Goal: Task Accomplishment & Management: Manage account settings

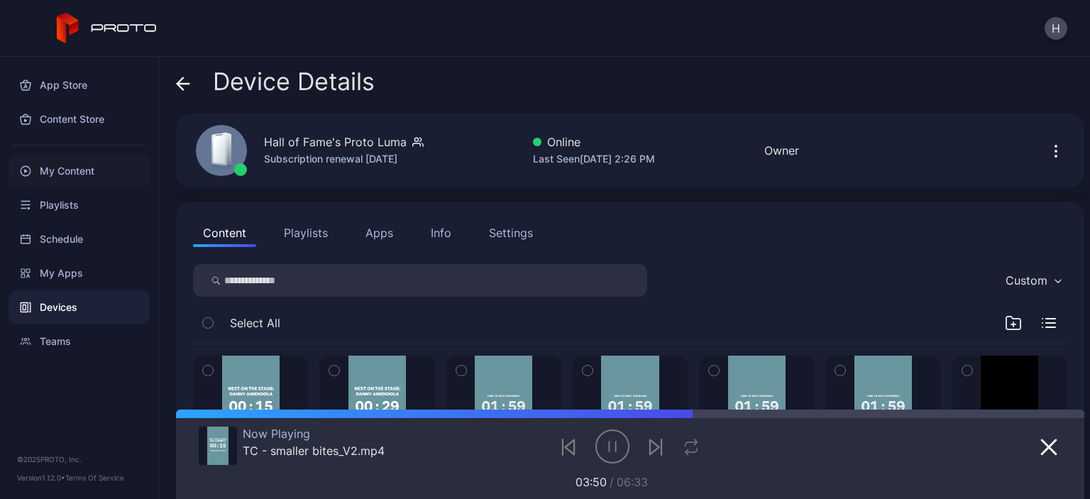
click at [76, 180] on div "My Content" at bounding box center [79, 171] width 141 height 34
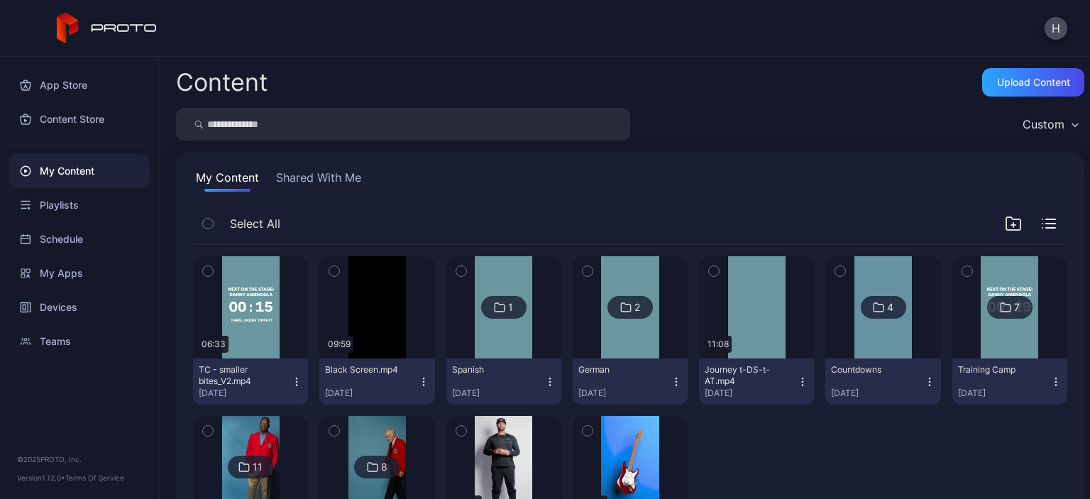
click at [491, 185] on div "My Content Shared With Me" at bounding box center [630, 180] width 874 height 23
click at [997, 82] on div "Upload Content" at bounding box center [1033, 82] width 73 height 11
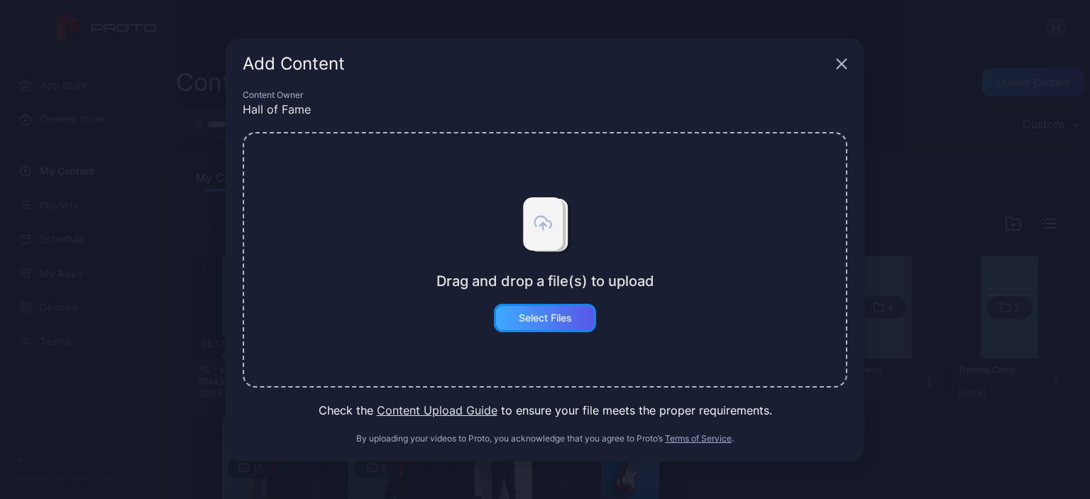
click at [554, 318] on div "Select Files" at bounding box center [545, 317] width 53 height 11
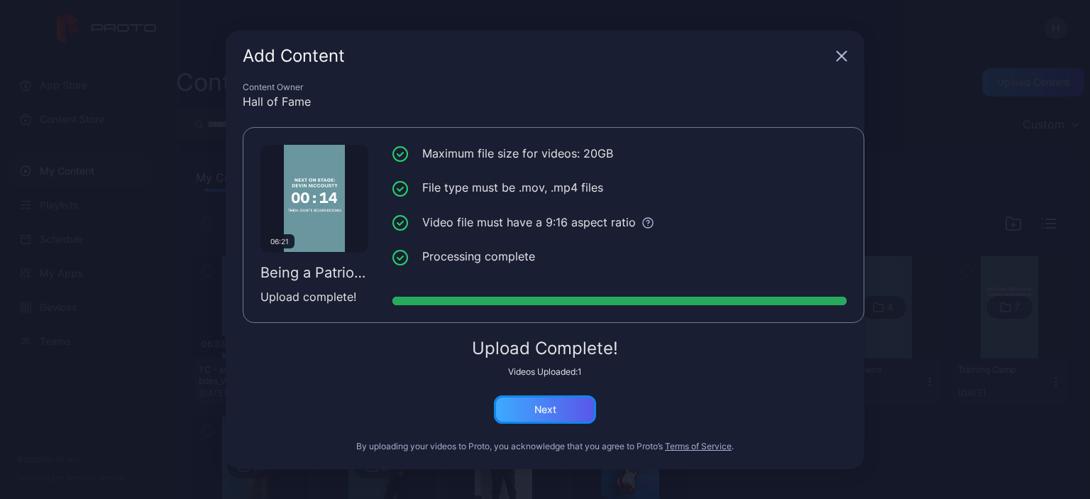
click at [547, 404] on div "Next" at bounding box center [545, 409] width 22 height 11
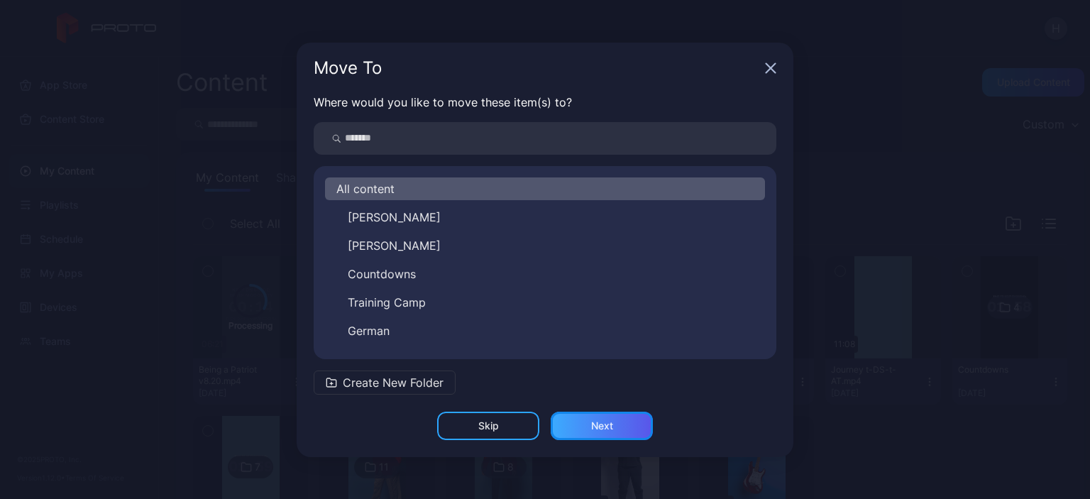
click at [618, 418] on div "Next" at bounding box center [602, 426] width 102 height 28
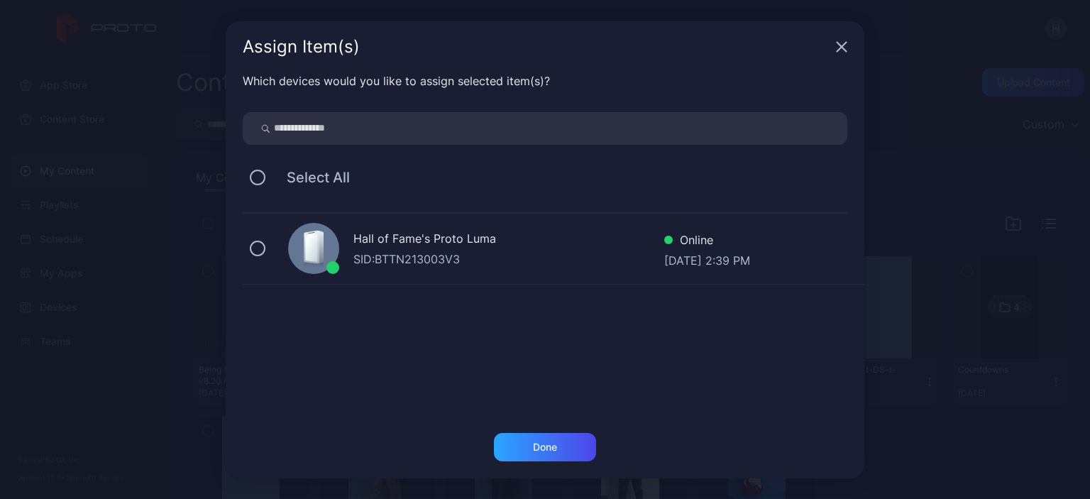
click at [422, 253] on div "SID: BTTN213003V3" at bounding box center [508, 259] width 311 height 17
click at [562, 436] on div "Done" at bounding box center [545, 447] width 102 height 28
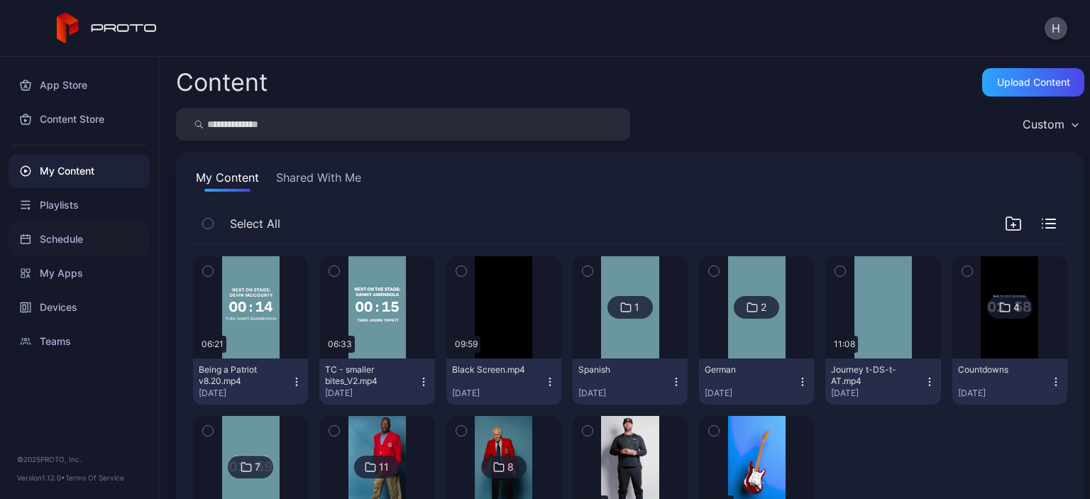
click at [102, 244] on div "Schedule" at bounding box center [79, 239] width 141 height 34
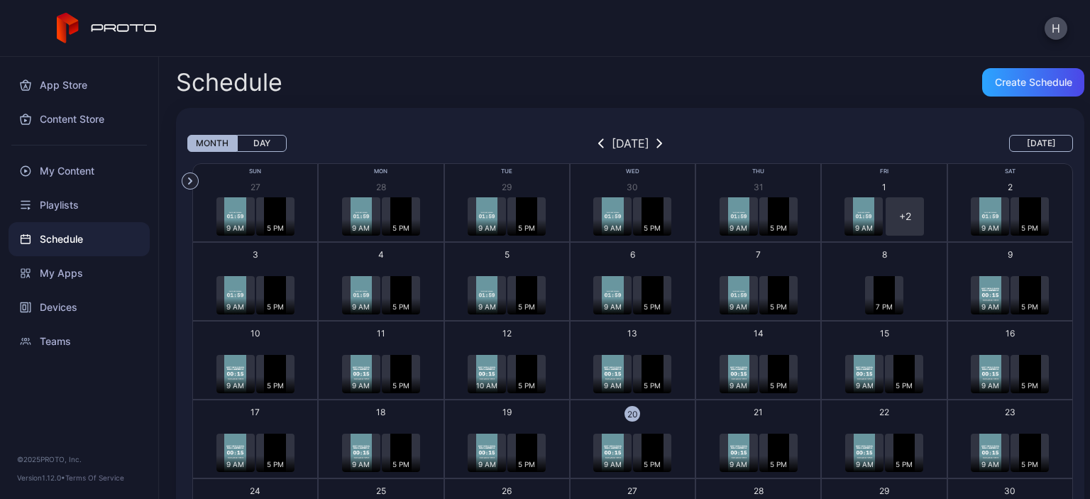
scroll to position [175, 0]
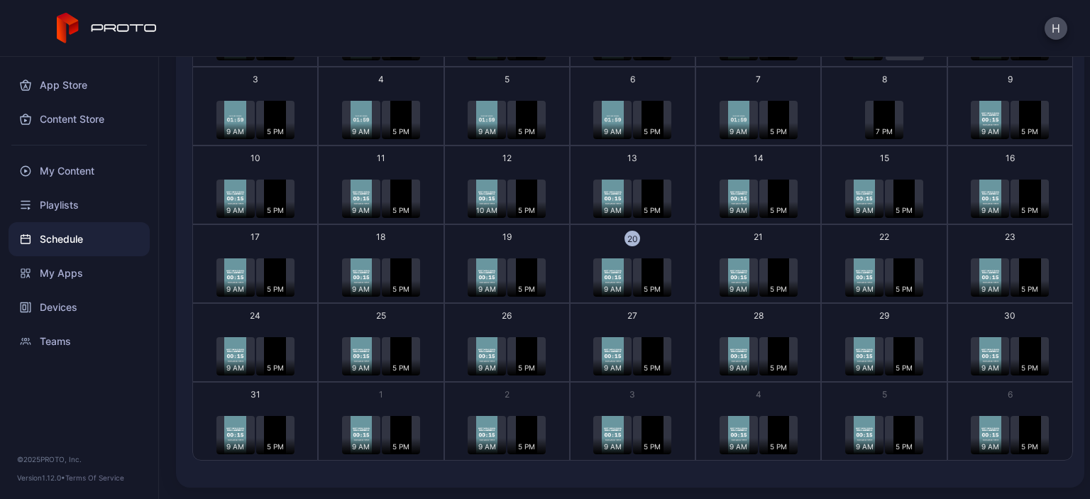
click at [763, 241] on button "21 9 AM 5 PM + 2" at bounding box center [759, 263] width 126 height 79
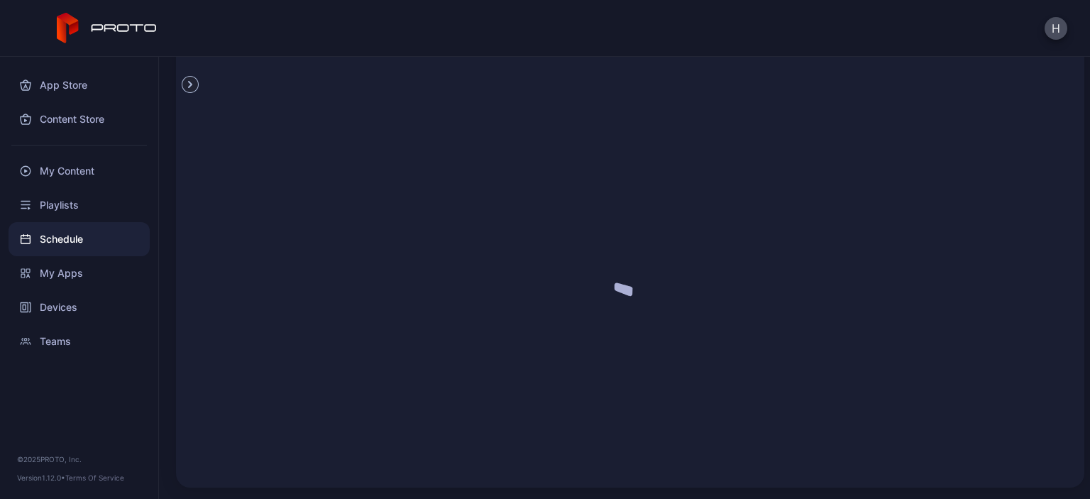
scroll to position [97, 0]
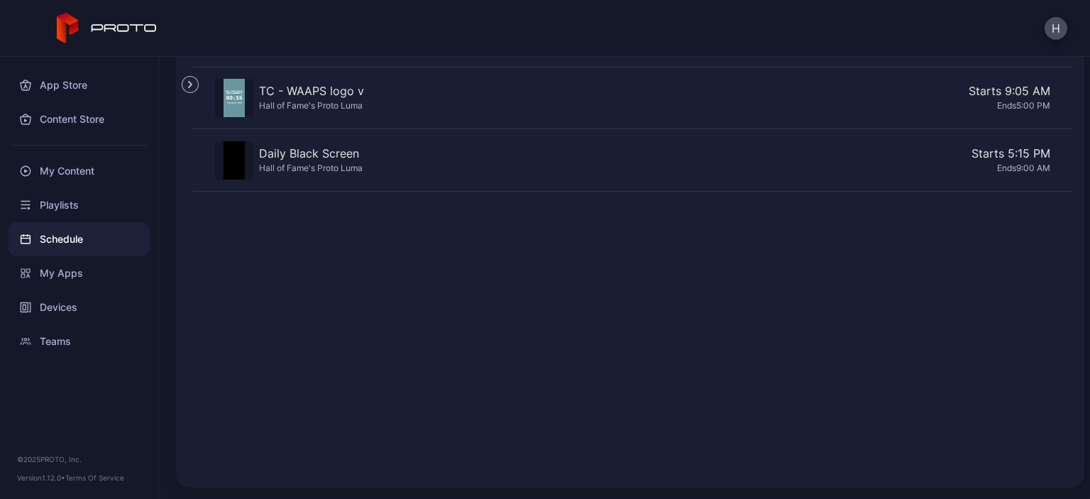
click at [333, 84] on div "TC - WAAPS logo v" at bounding box center [311, 90] width 105 height 17
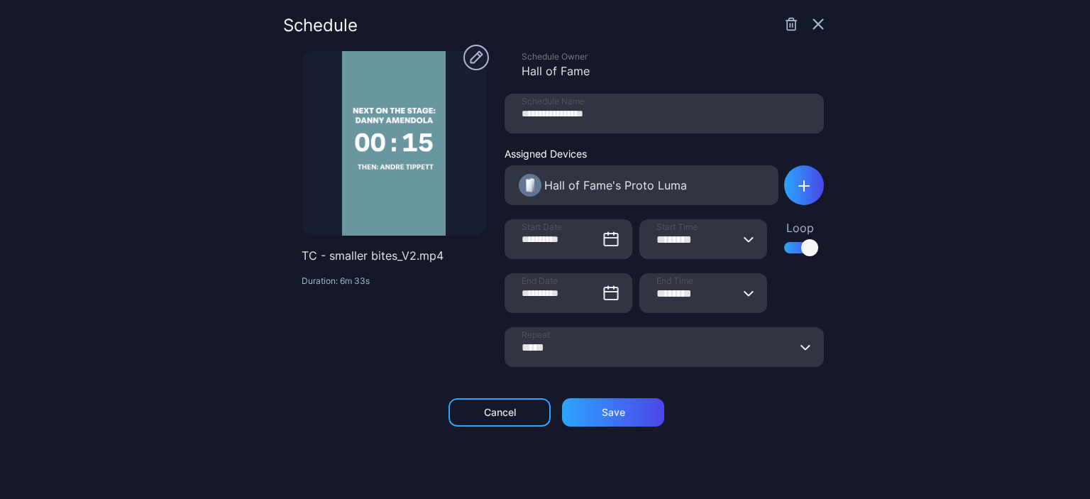
click at [470, 62] on icon "button" at bounding box center [476, 57] width 13 height 13
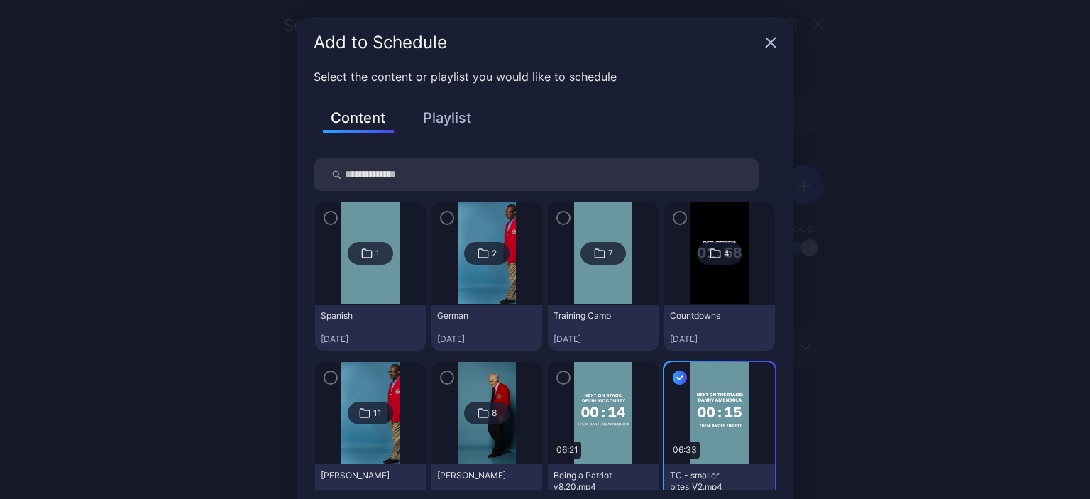
click at [596, 432] on img at bounding box center [602, 413] width 57 height 102
click at [561, 376] on icon "button" at bounding box center [563, 377] width 4 height 3
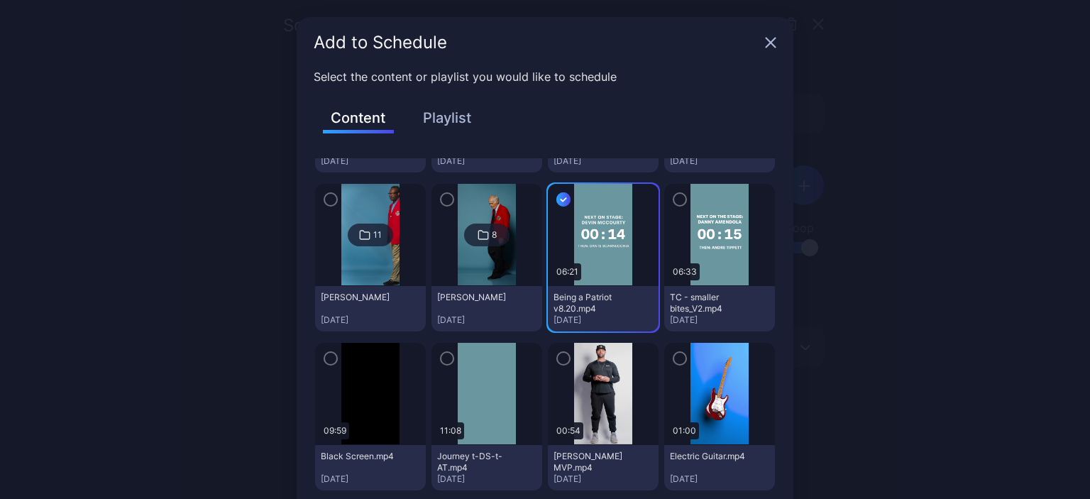
scroll to position [70, 0]
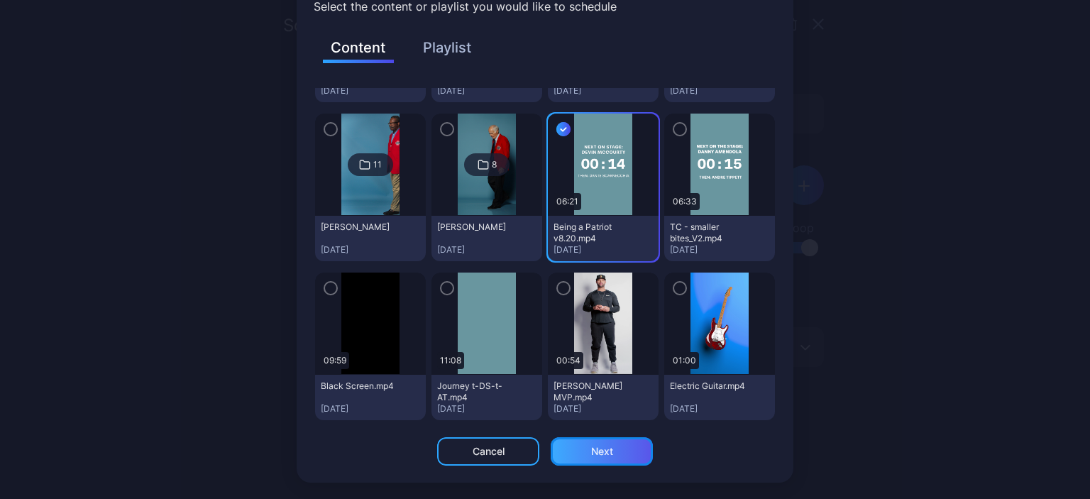
click at [609, 456] on div "Next" at bounding box center [602, 451] width 102 height 28
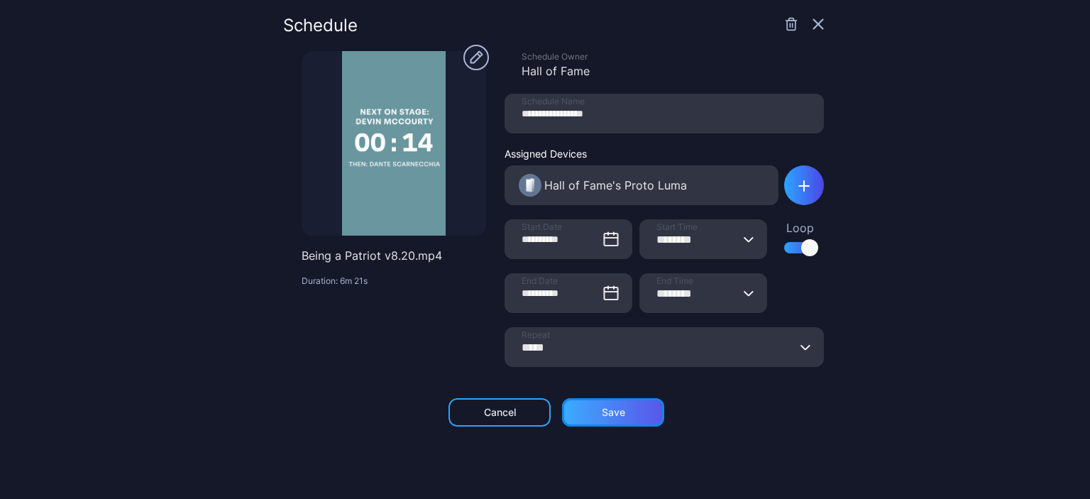
click at [621, 411] on div "Save" at bounding box center [613, 412] width 102 height 28
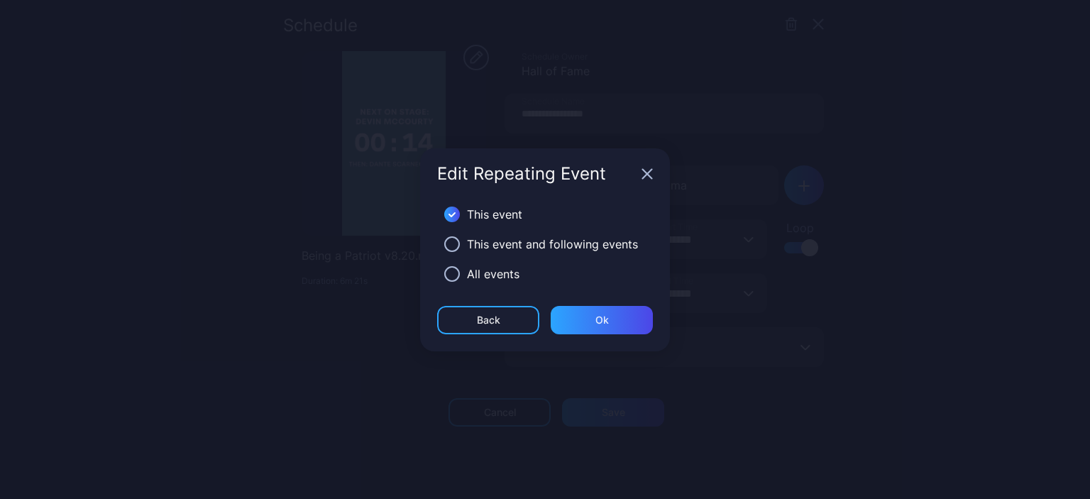
click at [515, 243] on div "This event and following events" at bounding box center [552, 244] width 171 height 17
click at [439, 238] on div "This event and following events" at bounding box center [545, 244] width 216 height 30
click at [452, 240] on button "button" at bounding box center [452, 244] width 16 height 16
click at [608, 323] on div "Ok" at bounding box center [602, 319] width 13 height 11
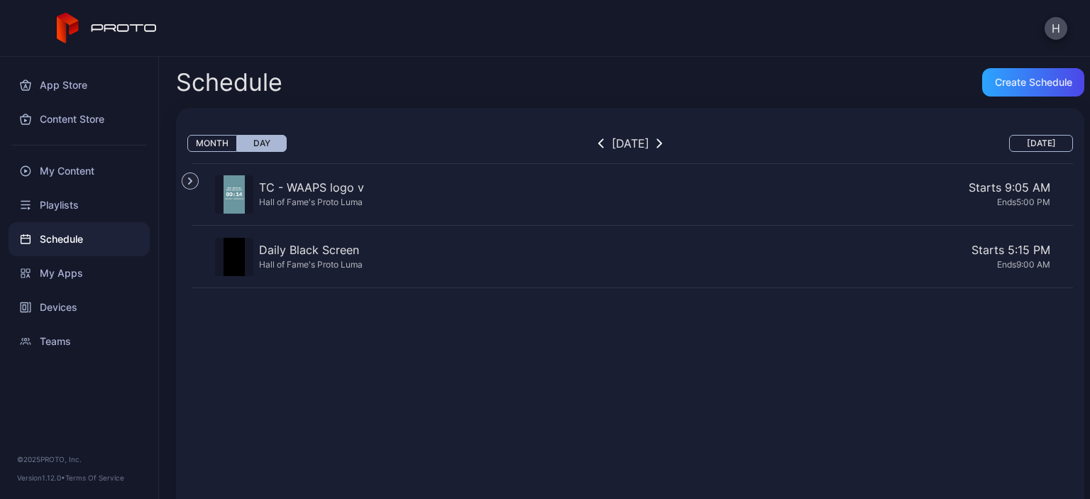
click at [307, 181] on div "TC - WAAPS logo v" at bounding box center [311, 187] width 105 height 17
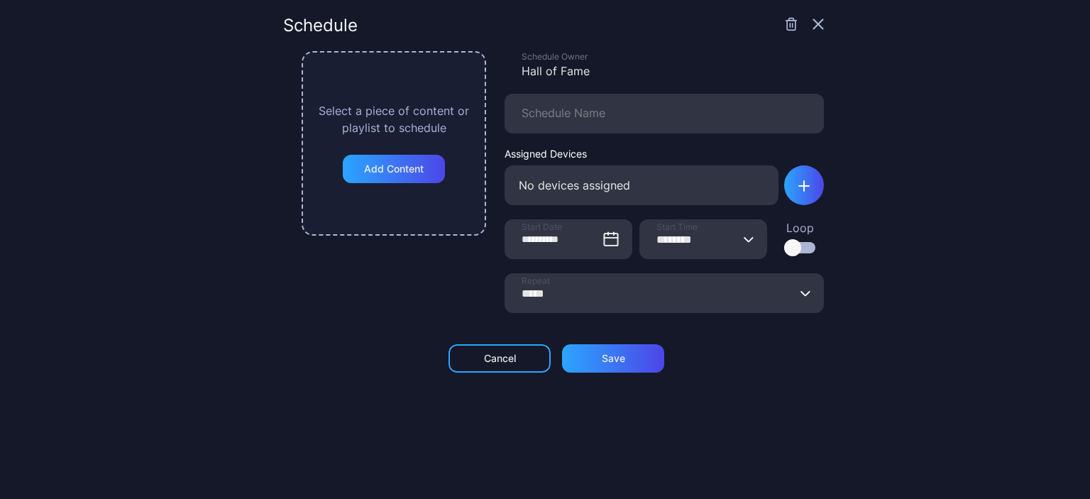
type input "**********"
type input "********"
type input "*****"
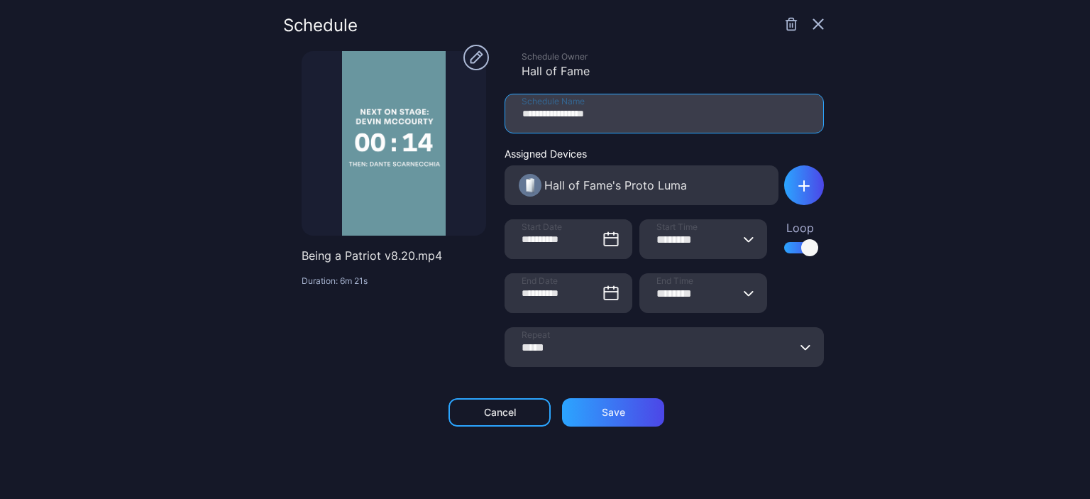
drag, startPoint x: 520, startPoint y: 119, endPoint x: 488, endPoint y: 119, distance: 31.2
click at [505, 119] on input "**********" at bounding box center [664, 114] width 319 height 40
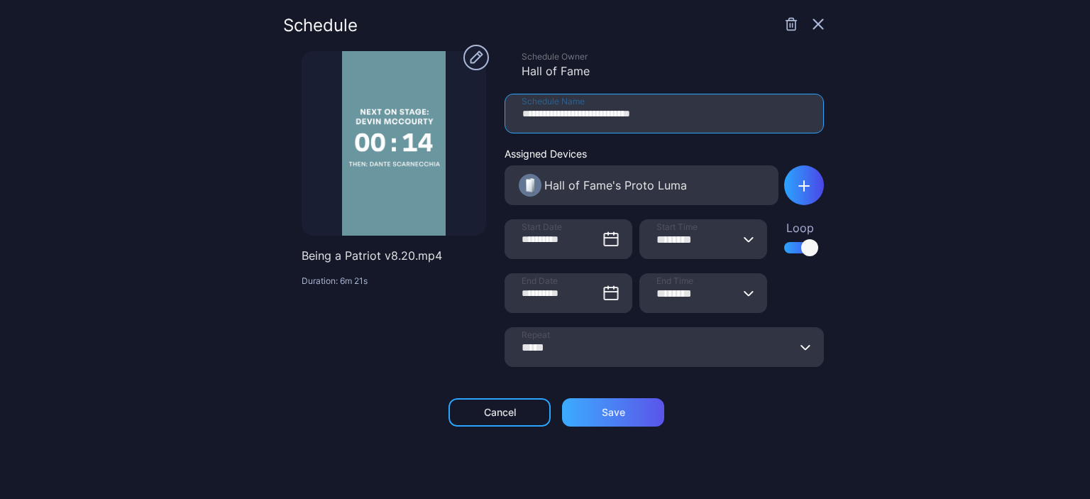
type input "**********"
click at [635, 414] on div "Save" at bounding box center [613, 412] width 102 height 28
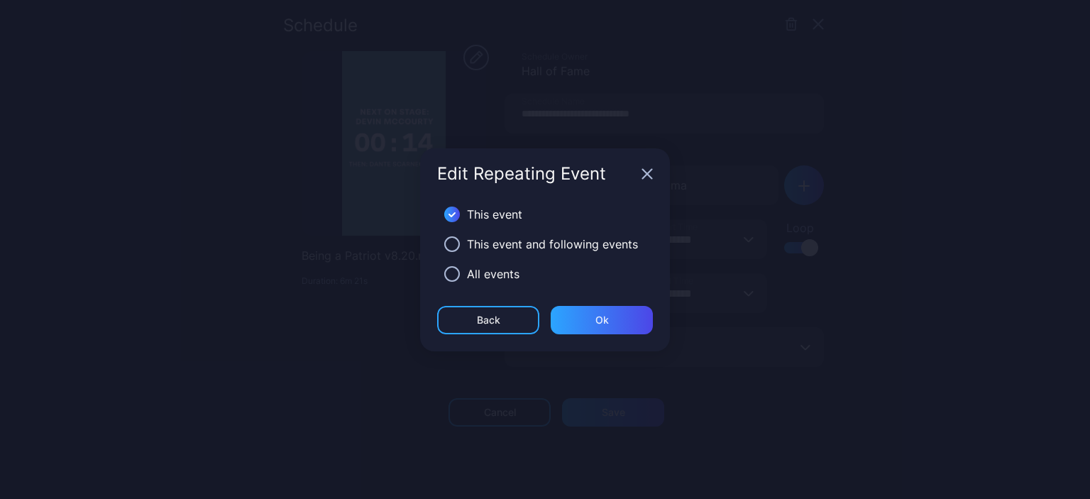
click at [493, 241] on div "This event and following events" at bounding box center [552, 244] width 171 height 17
click at [444, 243] on button "button" at bounding box center [452, 244] width 16 height 16
click at [608, 314] on div "Ok" at bounding box center [602, 319] width 13 height 11
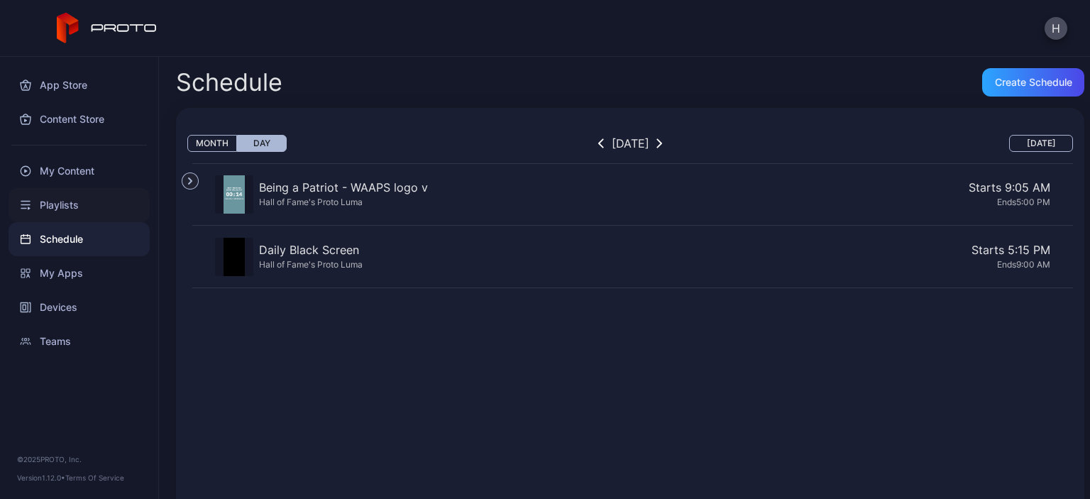
click at [77, 201] on div "Playlists" at bounding box center [79, 205] width 141 height 34
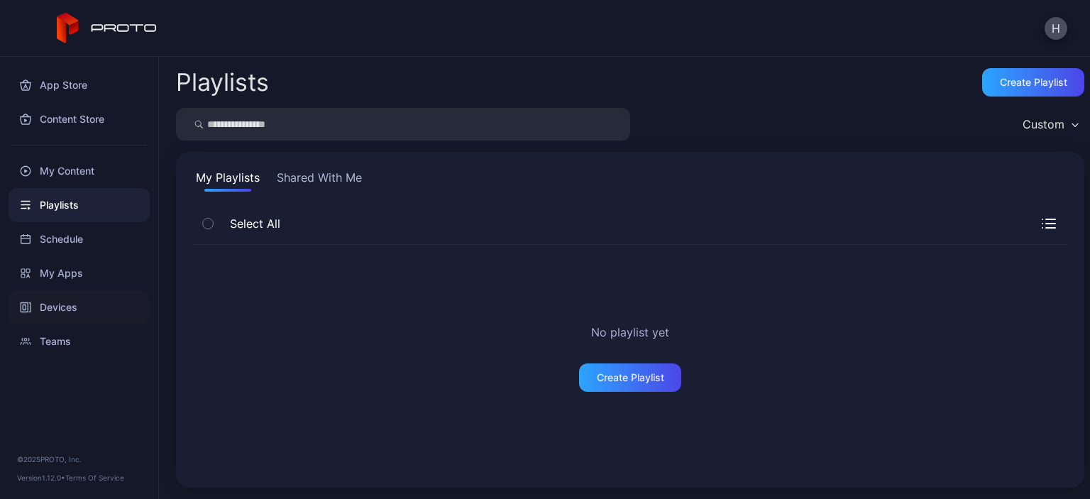
click at [71, 317] on div "Devices" at bounding box center [79, 307] width 141 height 34
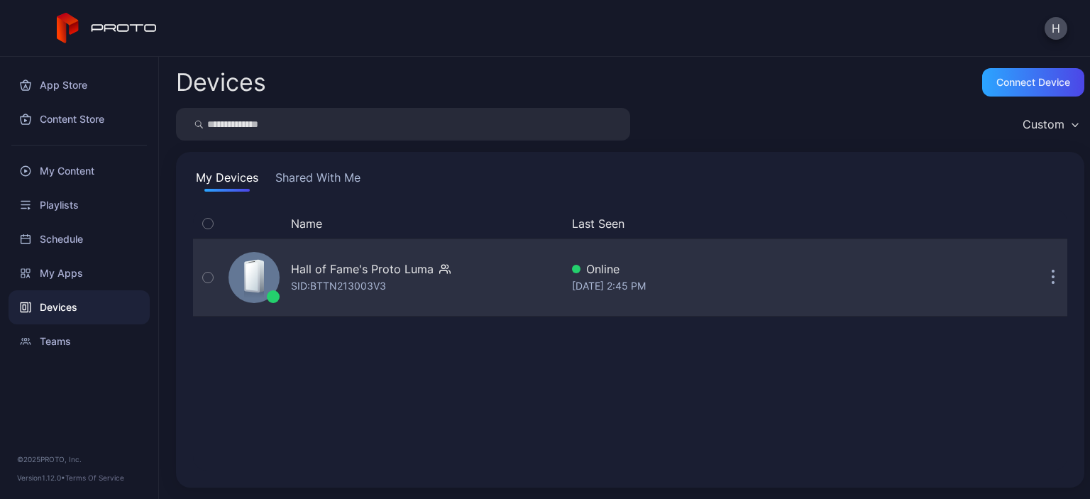
click at [478, 269] on div "Hall of Fame's Proto [PERSON_NAME]: BTTN213003V3" at bounding box center [392, 277] width 338 height 71
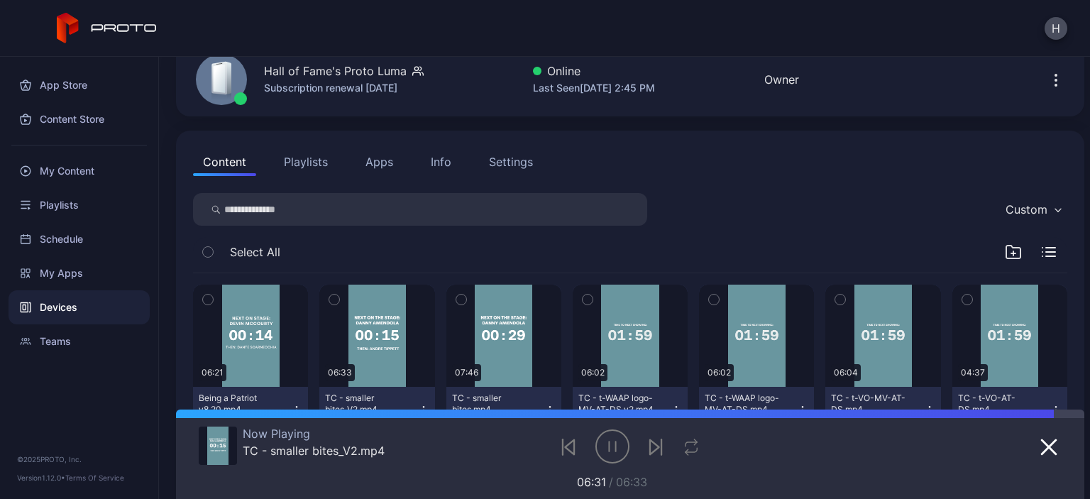
scroll to position [142, 0]
